Goal: Task Accomplishment & Management: Use online tool/utility

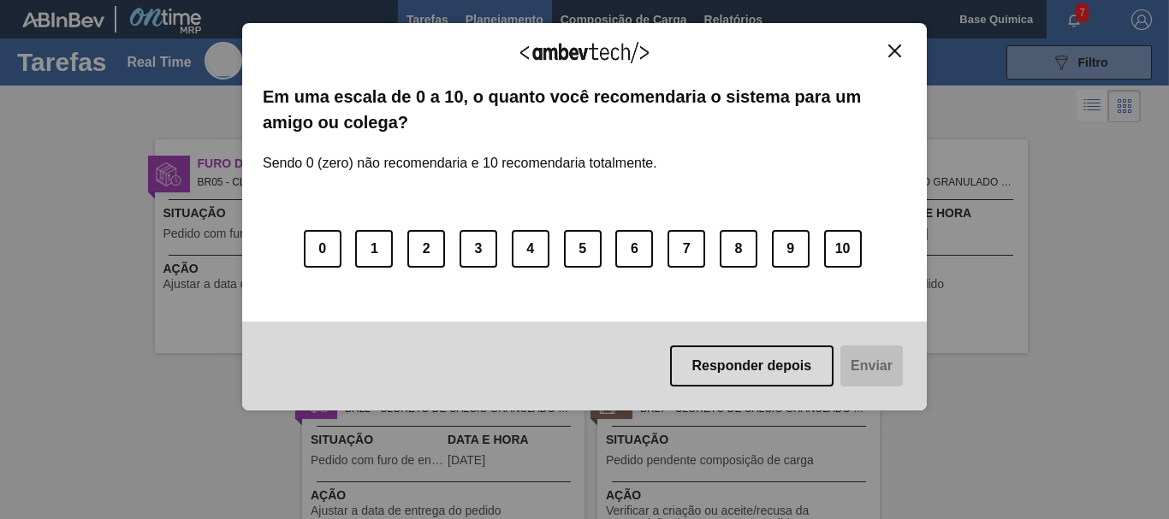
click at [492, 13] on div "Agradecemos seu feedback! Em uma escala de 0 a 10, o quanto você recomendaria o…" at bounding box center [584, 216] width 684 height 471
click at [859, 263] on button "10" at bounding box center [843, 249] width 38 height 38
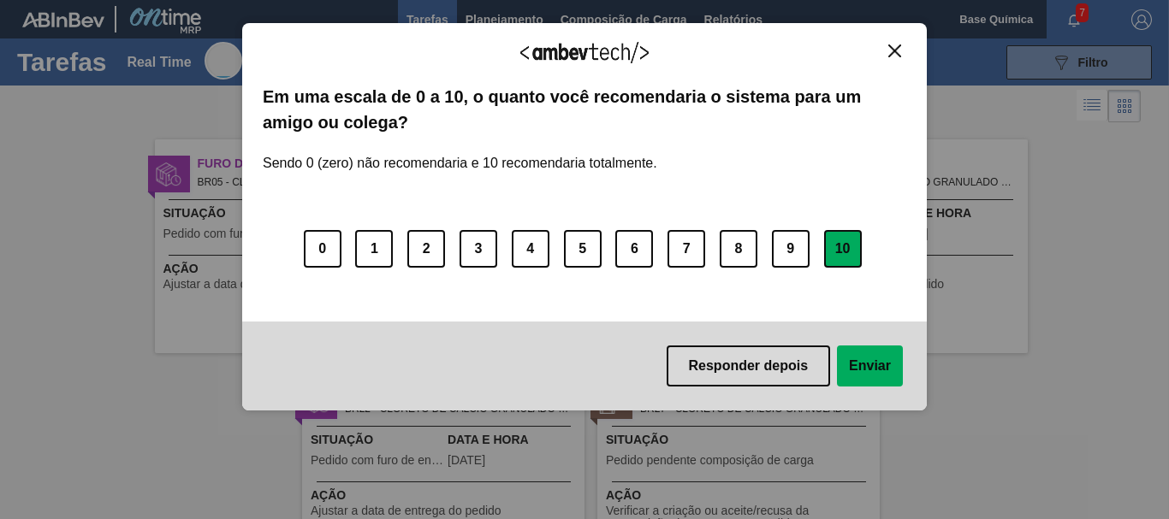
click at [878, 366] on button "Enviar" at bounding box center [870, 366] width 66 height 41
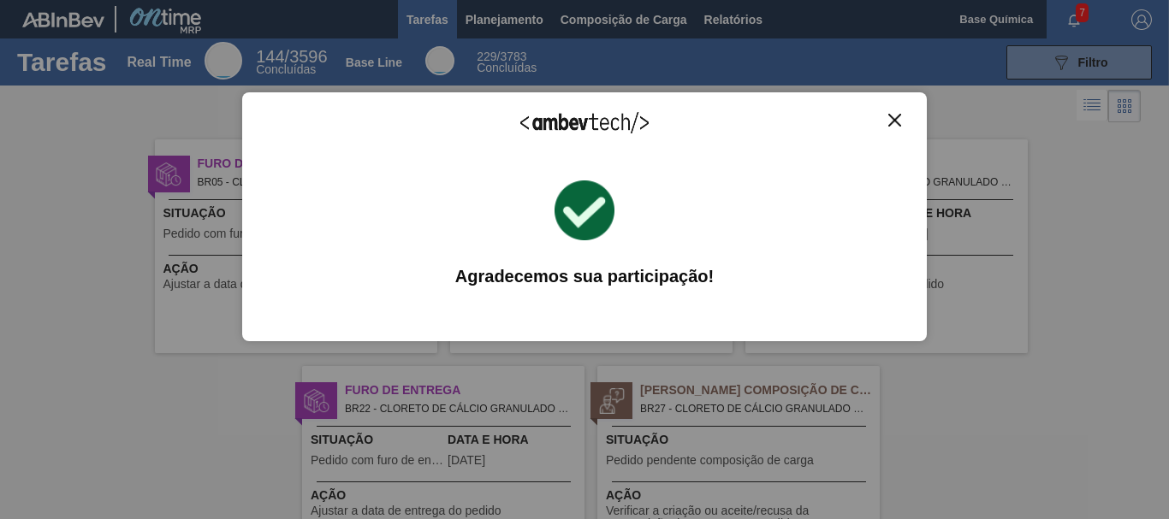
click at [897, 115] on img "Close" at bounding box center [894, 120] width 13 height 13
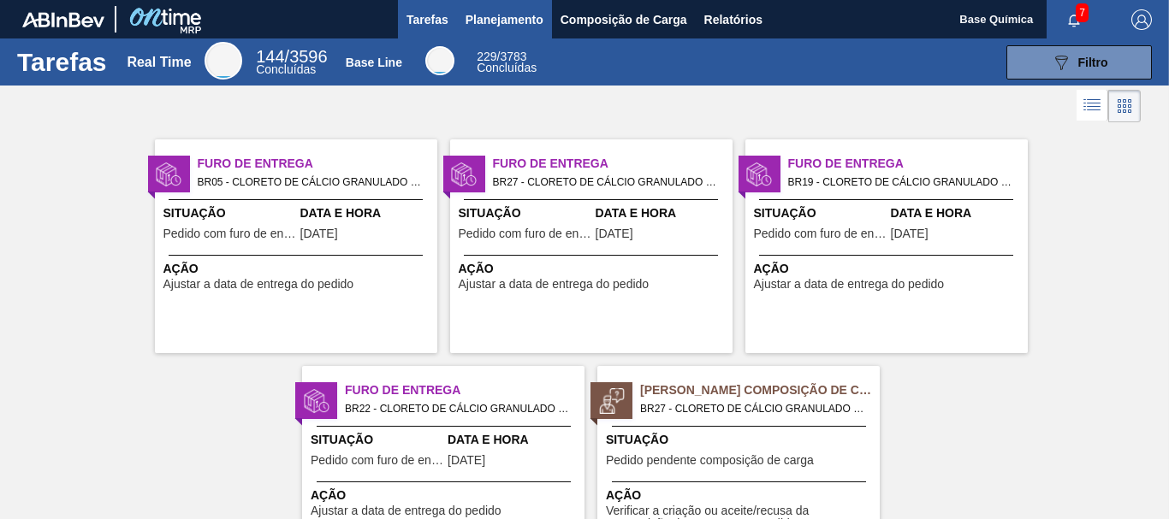
click at [497, 19] on span "Planejamento" at bounding box center [504, 19] width 78 height 21
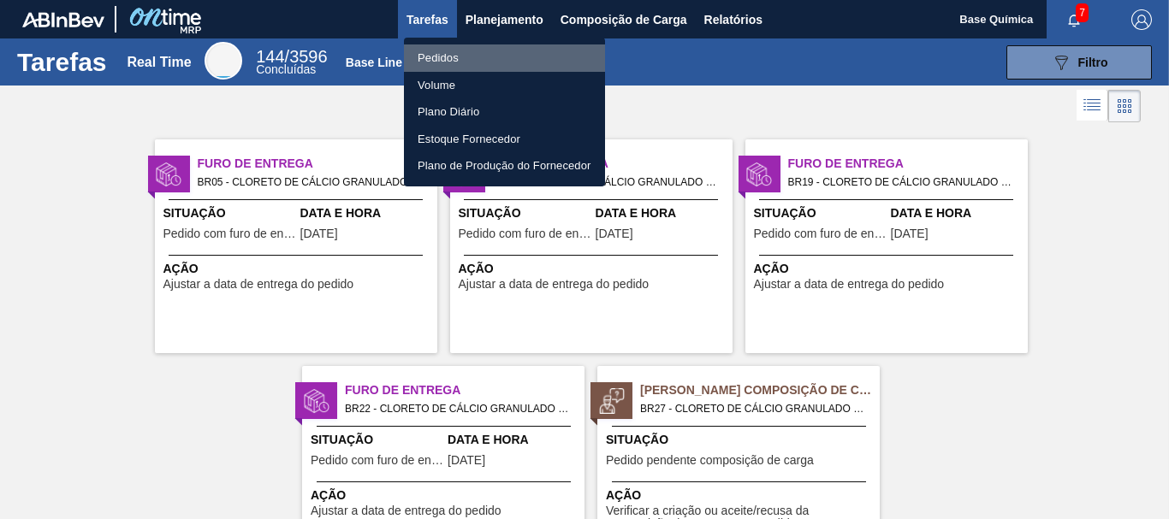
click at [476, 52] on li "Pedidos" at bounding box center [504, 57] width 201 height 27
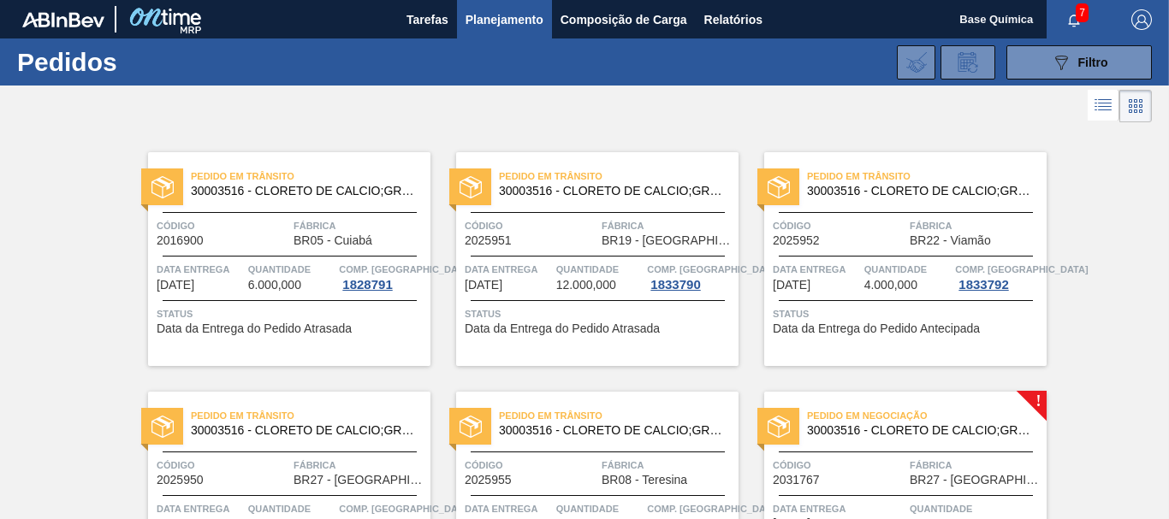
scroll to position [150, 0]
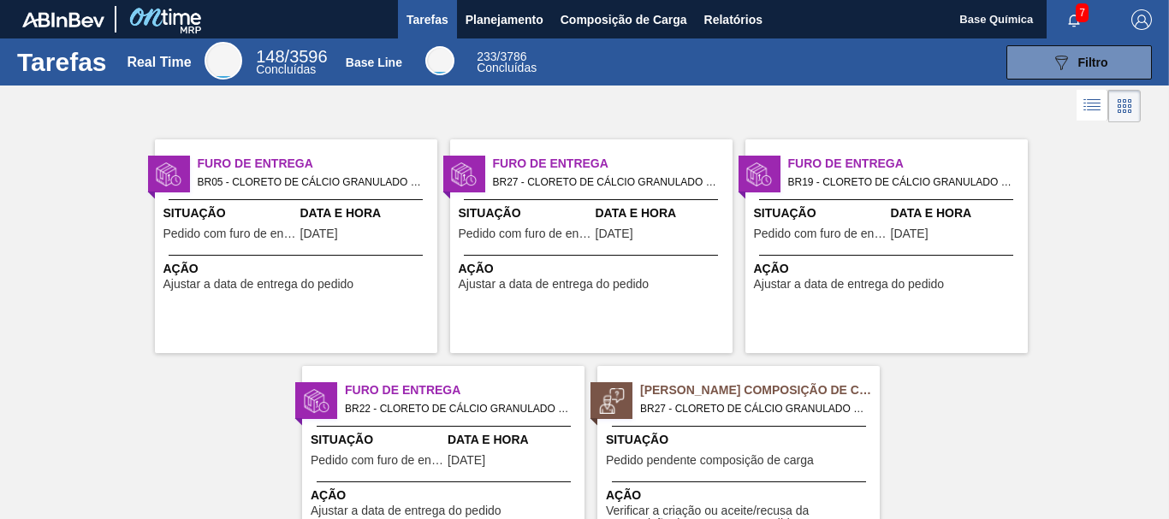
scroll to position [16, 0]
